Goal: Find specific page/section: Find specific page/section

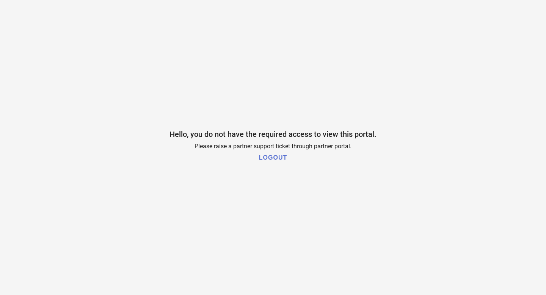
click at [271, 158] on h1 "LOGOUT" at bounding box center [273, 157] width 28 height 7
click at [266, 159] on h1 "LOGOUT" at bounding box center [273, 157] width 28 height 7
